Goal: Transaction & Acquisition: Purchase product/service

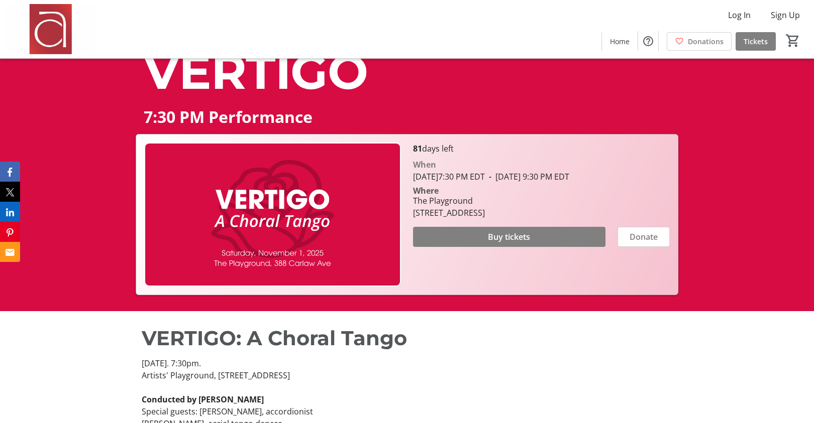
scroll to position [102, 0]
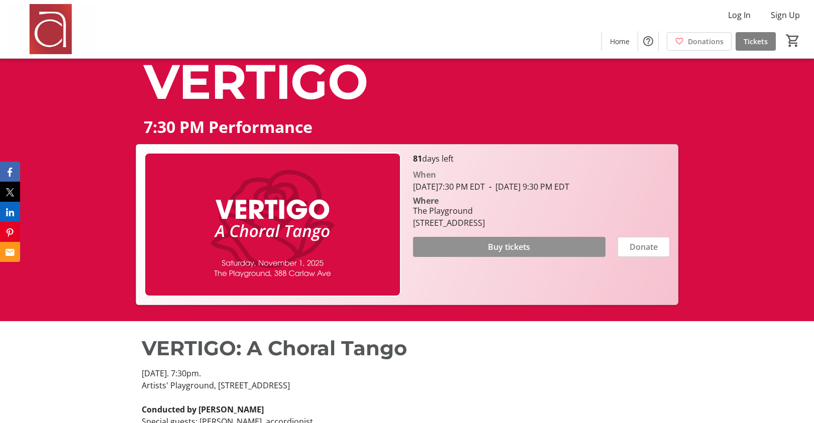
click at [506, 246] on span "Buy tickets" at bounding box center [509, 247] width 42 height 12
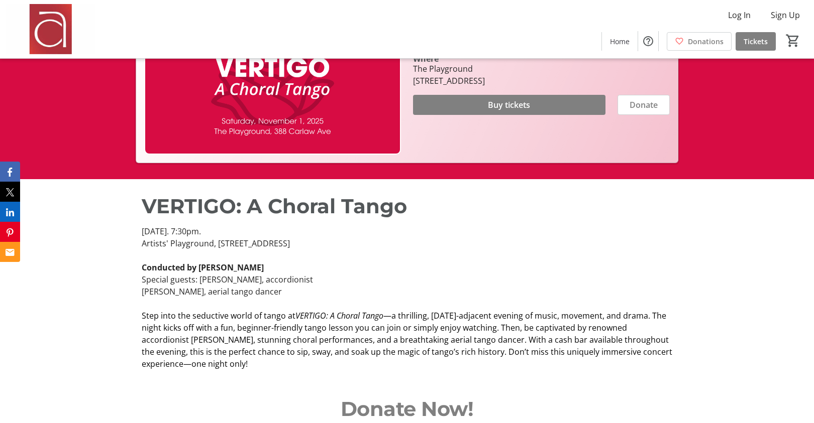
scroll to position [239, 0]
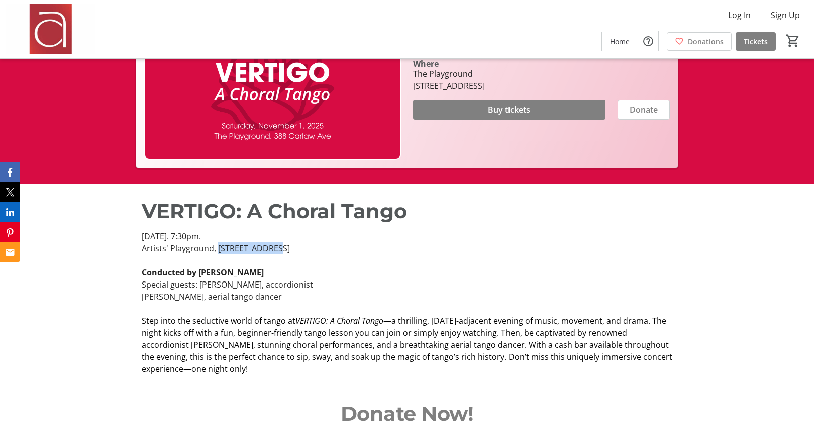
drag, startPoint x: 216, startPoint y: 249, endPoint x: 272, endPoint y: 249, distance: 55.7
click at [272, 249] on p "Artists' Playground, [STREET_ADDRESS]" at bounding box center [407, 249] width 530 height 12
copy p "[STREET_ADDRESS]"
click at [158, 250] on p "Artists' Playground, [STREET_ADDRESS]" at bounding box center [407, 249] width 530 height 12
drag, startPoint x: 143, startPoint y: 248, endPoint x: 308, endPoint y: 248, distance: 165.2
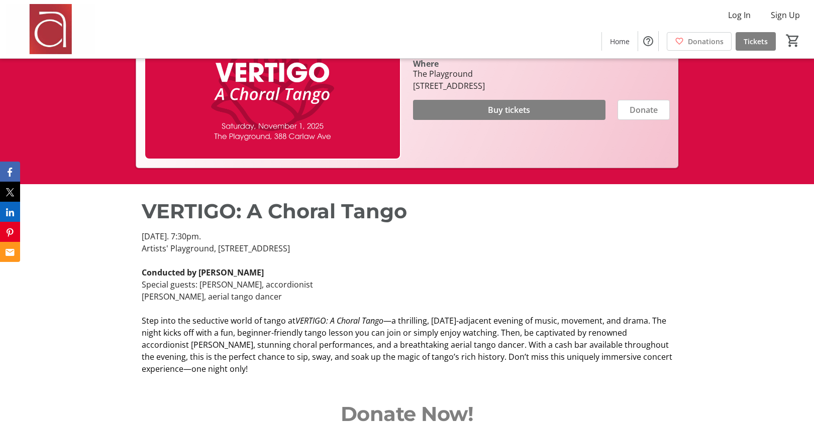
click at [308, 248] on p "Artists' Playground, [STREET_ADDRESS]" at bounding box center [407, 249] width 530 height 12
copy p "Artists' Playground, [STREET_ADDRESS]"
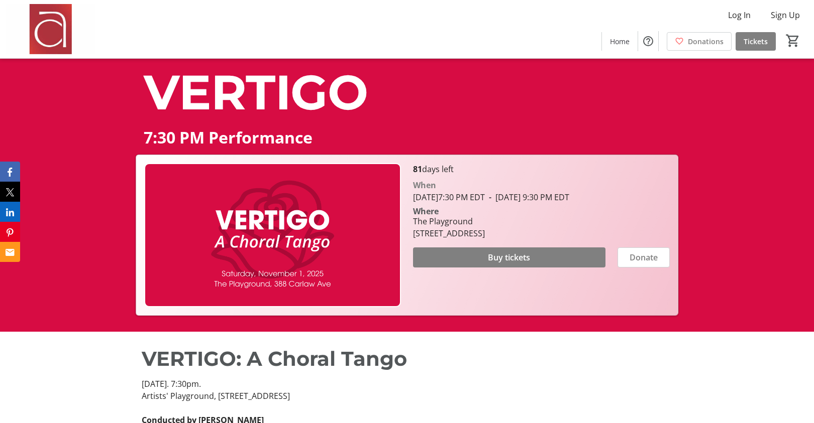
scroll to position [90, 0]
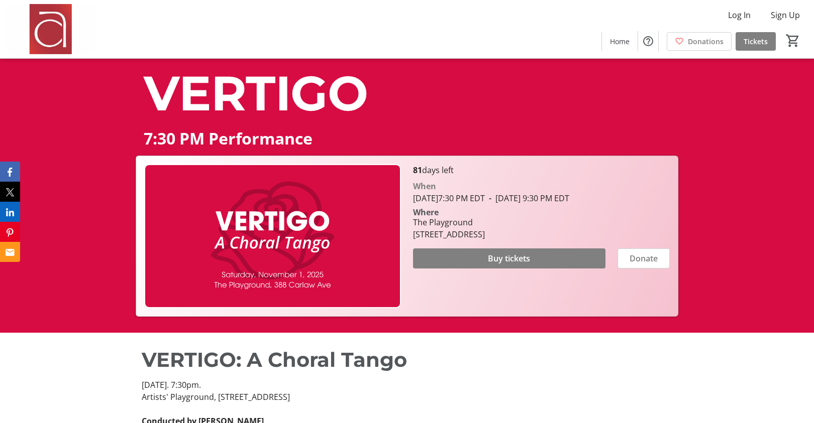
click at [383, 33] on div "Log In Sign Up Home Donations Tickets 0" at bounding box center [407, 29] width 814 height 58
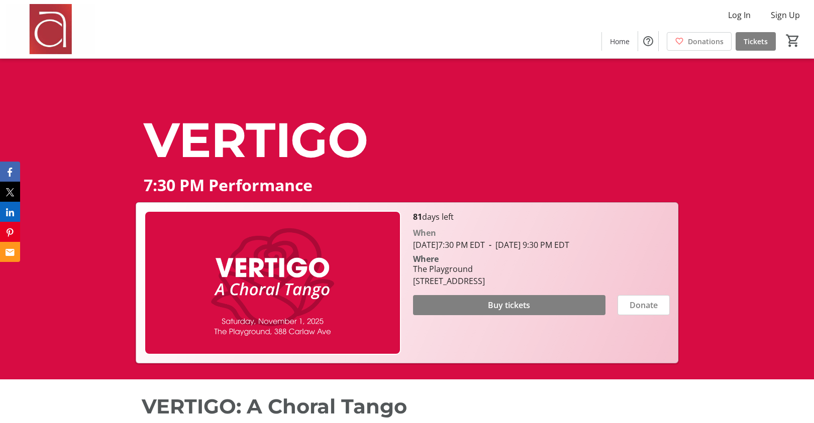
scroll to position [43, 0]
